Goal: Navigation & Orientation: Find specific page/section

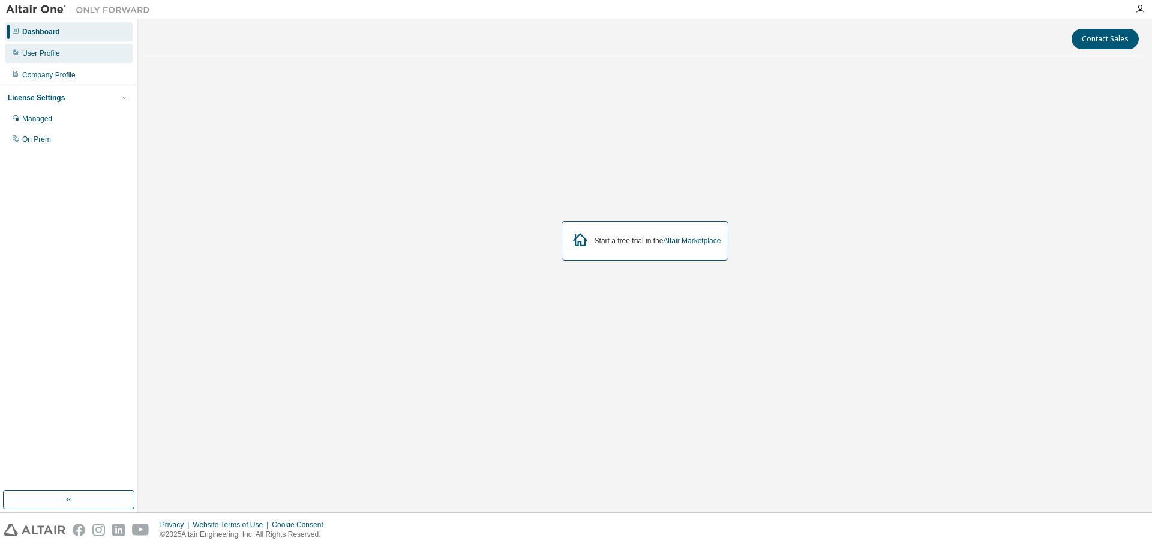
click at [48, 59] on div "User Profile" at bounding box center [69, 53] width 128 height 19
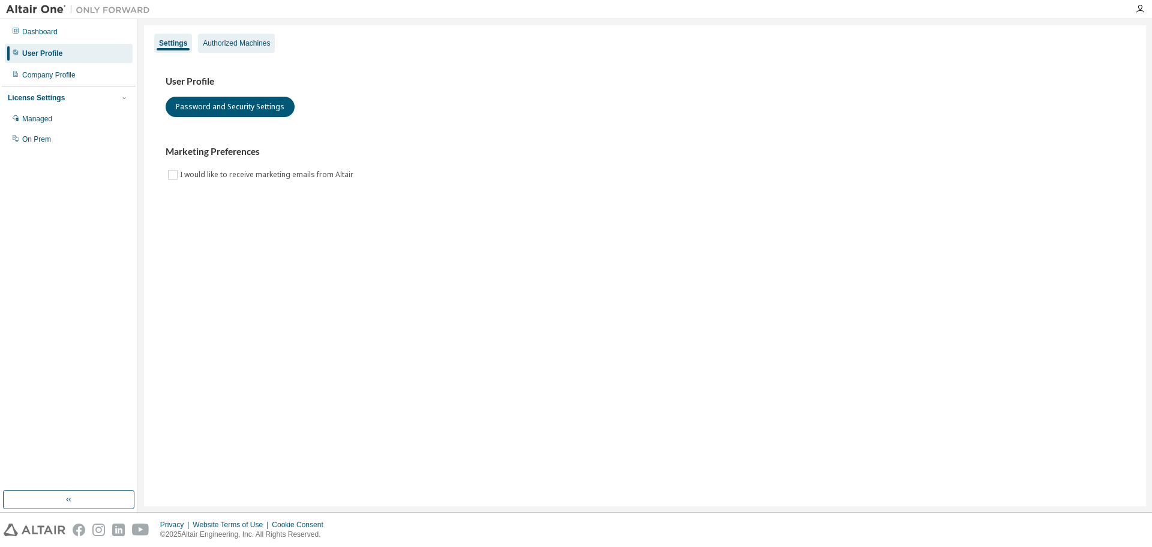
click at [245, 45] on div "Authorized Machines" at bounding box center [236, 43] width 67 height 10
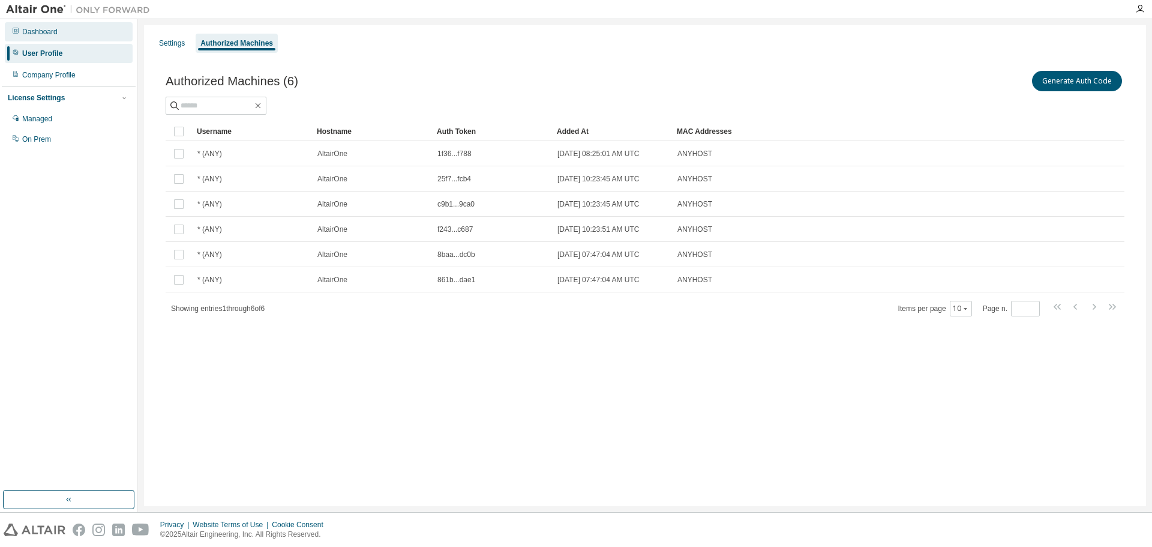
click at [38, 30] on div "Dashboard" at bounding box center [39, 32] width 35 height 10
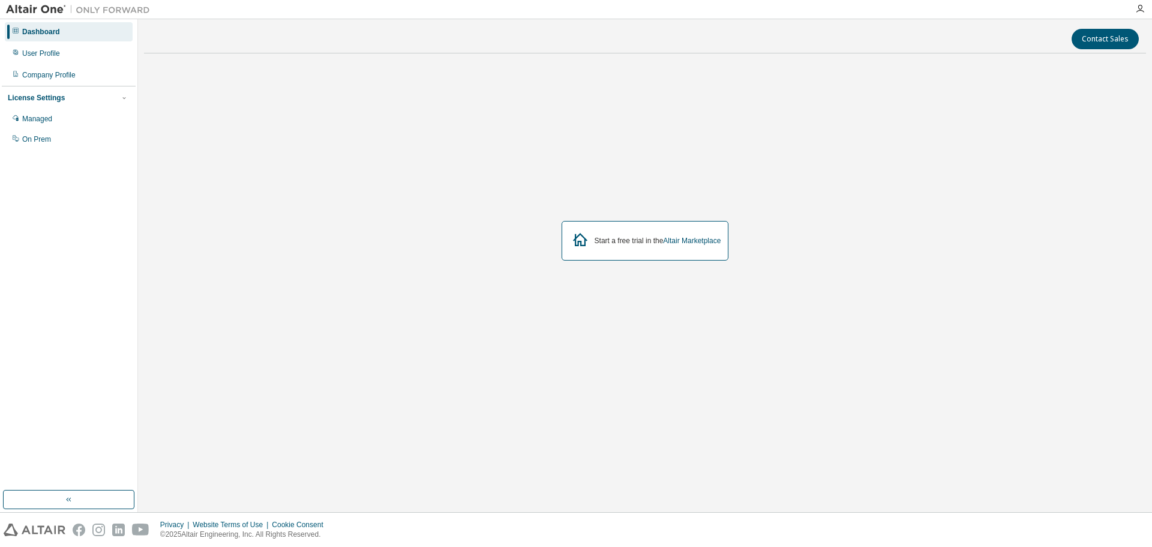
click at [61, 217] on div "Dashboard User Profile Company Profile License Settings Managed On Prem" at bounding box center [69, 254] width 134 height 467
click at [29, 50] on div "User Profile" at bounding box center [41, 54] width 38 height 10
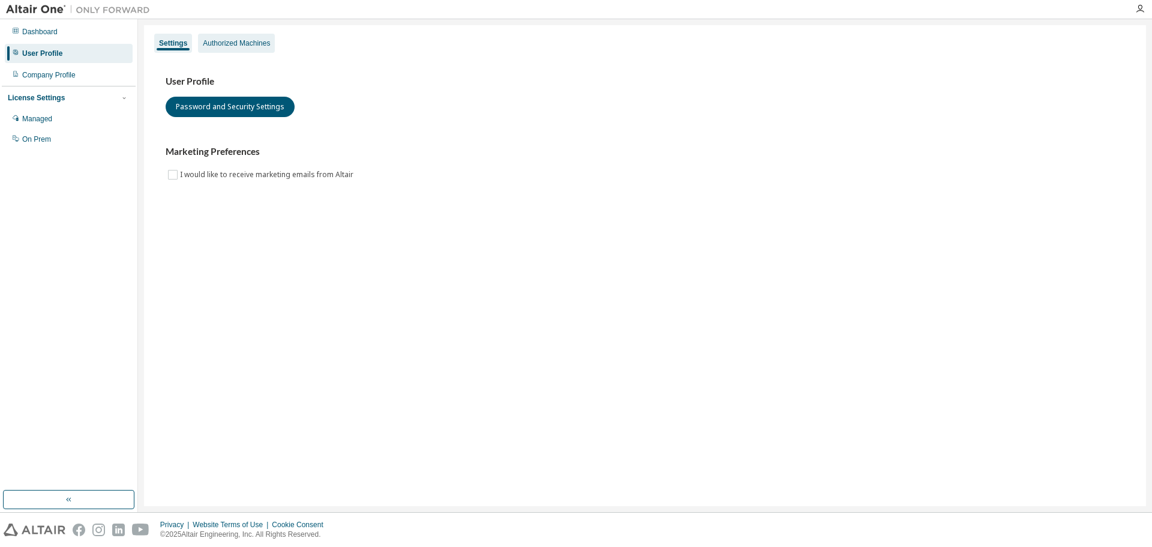
click at [243, 48] on div "Authorized Machines" at bounding box center [236, 43] width 77 height 19
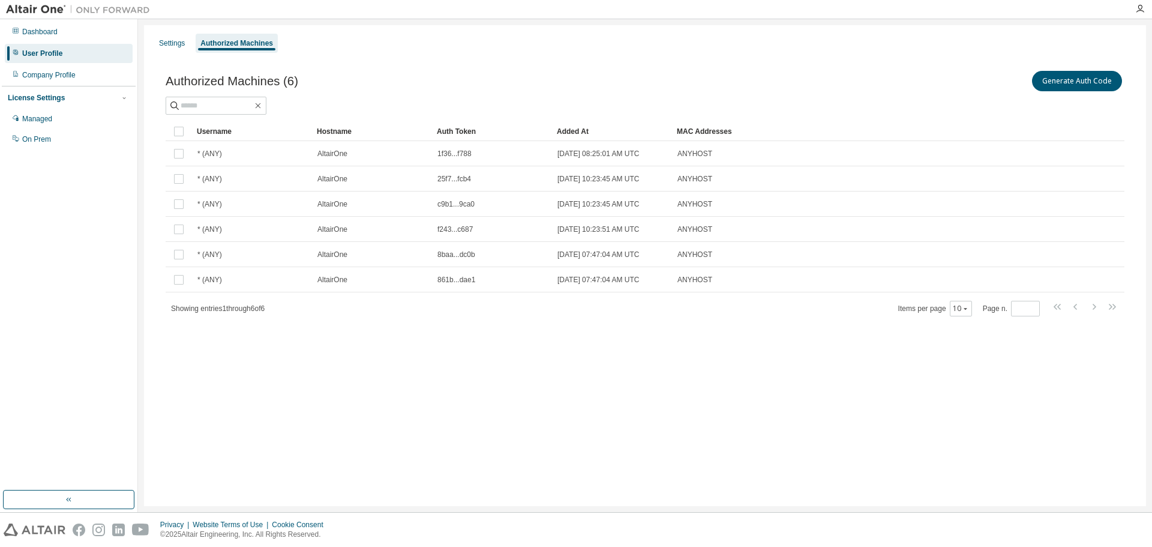
click at [67, 281] on div "Dashboard User Profile Company Profile License Settings Managed On Prem" at bounding box center [69, 254] width 134 height 467
click at [353, 379] on div "Settings Authorized Machines Authorized Machines (6) Generate Auth Code Clear L…" at bounding box center [645, 265] width 1002 height 481
click at [92, 286] on div "Dashboard User Profile Company Profile License Settings Managed On Prem" at bounding box center [69, 254] width 134 height 467
click at [52, 119] on div "Managed" at bounding box center [37, 119] width 30 height 10
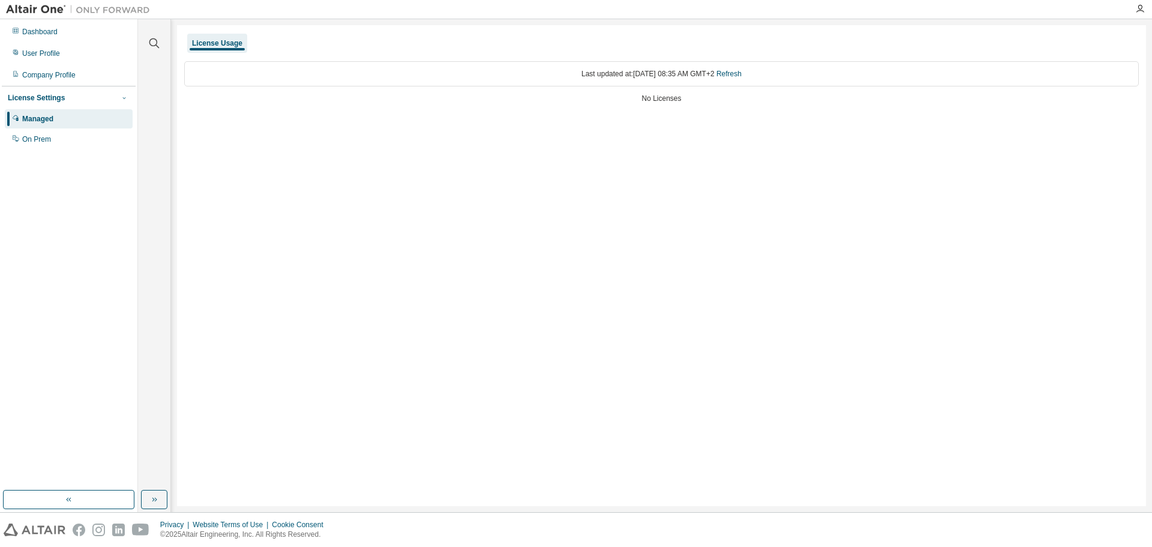
click at [127, 99] on icon "button" at bounding box center [124, 97] width 7 height 7
click at [99, 214] on div "Dashboard User Profile Company Profile License Settings Managed On Prem" at bounding box center [69, 254] width 134 height 467
click at [68, 137] on div "On Prem" at bounding box center [69, 139] width 128 height 19
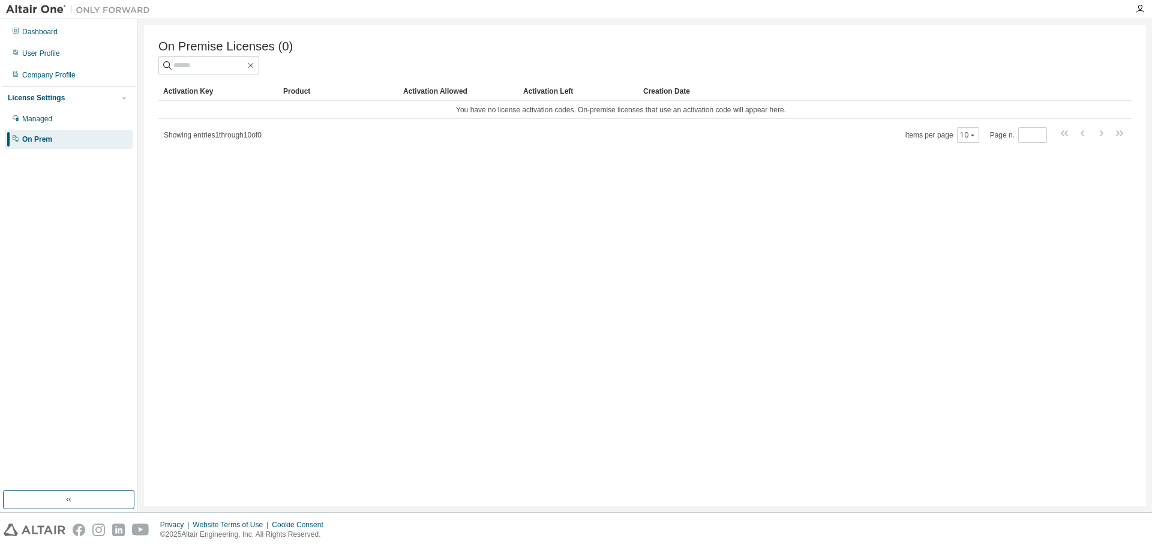
click at [79, 253] on div "Dashboard User Profile Company Profile License Settings Managed On Prem" at bounding box center [69, 254] width 134 height 467
click at [74, 120] on div "Managed" at bounding box center [69, 118] width 128 height 19
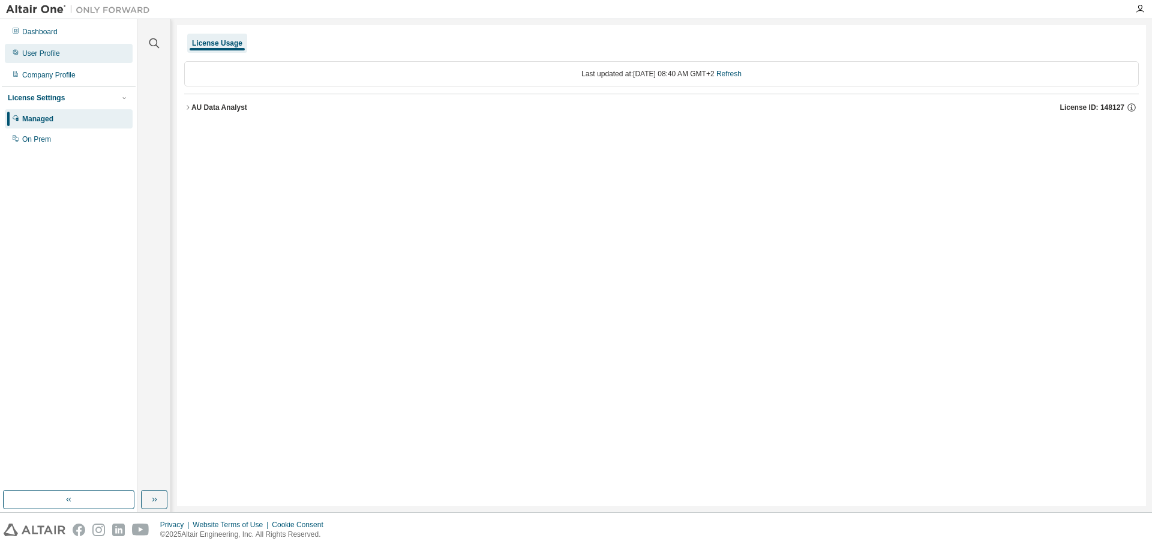
click at [64, 53] on div "User Profile" at bounding box center [69, 53] width 128 height 19
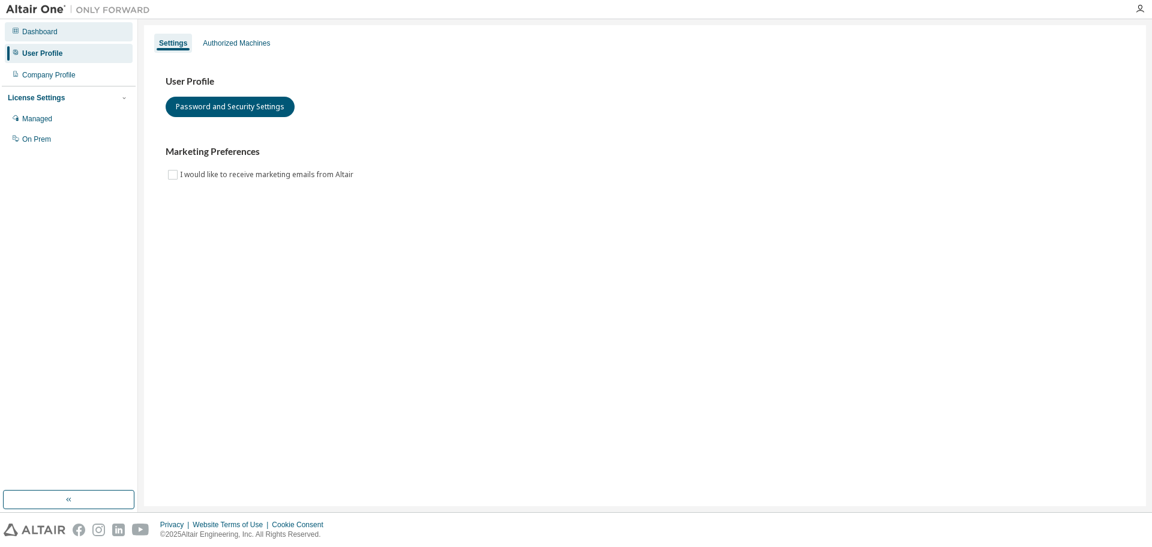
click at [67, 35] on div "Dashboard" at bounding box center [69, 31] width 128 height 19
